Goal: Browse casually

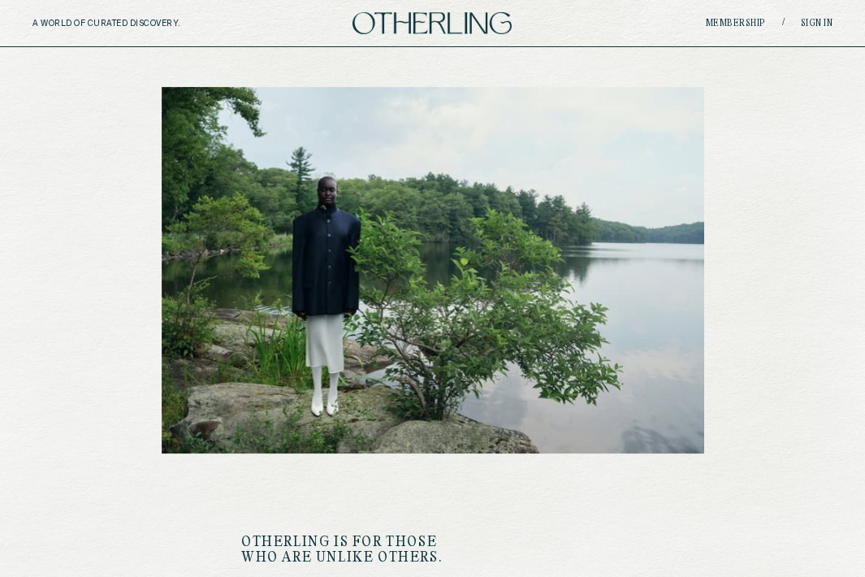
scroll to position [2033, 0]
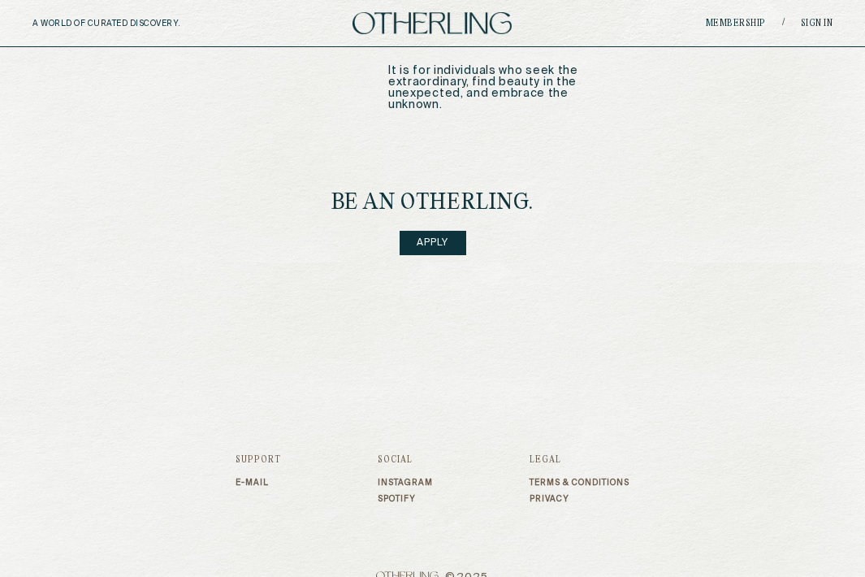
drag, startPoint x: 442, startPoint y: 553, endPoint x: 380, endPoint y: 552, distance: 61.7
click at [380, 571] on span "© 2025" at bounding box center [433, 577] width 394 height 13
drag, startPoint x: 375, startPoint y: 552, endPoint x: 452, endPoint y: 556, distance: 76.4
click at [452, 571] on span "© 2025" at bounding box center [433, 577] width 394 height 13
